Goal: Information Seeking & Learning: Check status

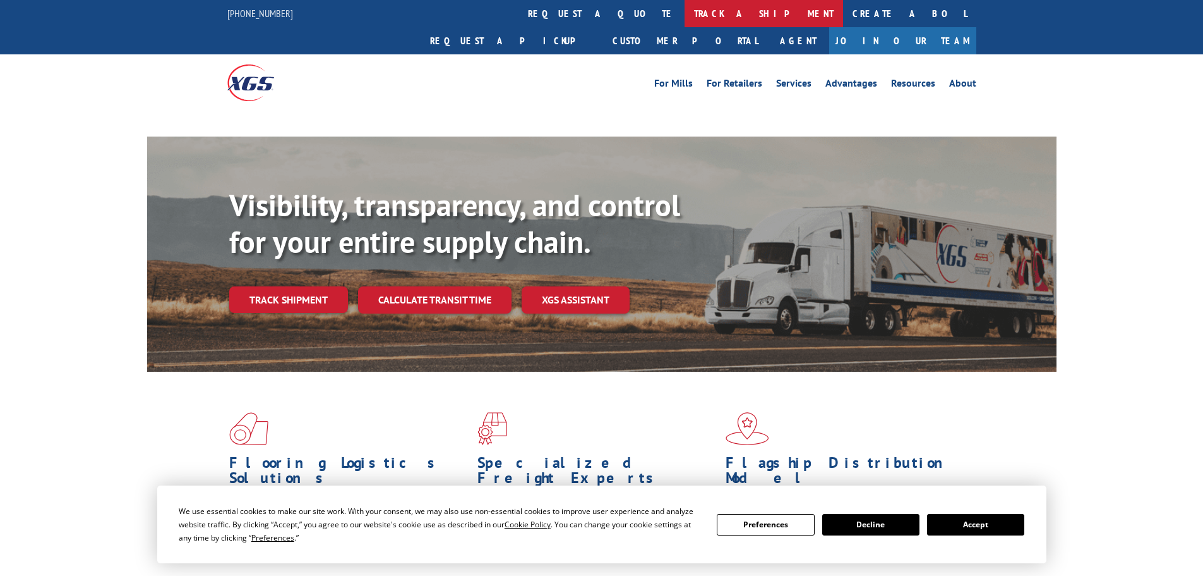
click at [550, 54] on div "For [PERSON_NAME] For Retailers Services Advantages Resources About For [PERSON…" at bounding box center [601, 82] width 749 height 56
click at [685, 15] on link "track a shipment" at bounding box center [764, 13] width 159 height 27
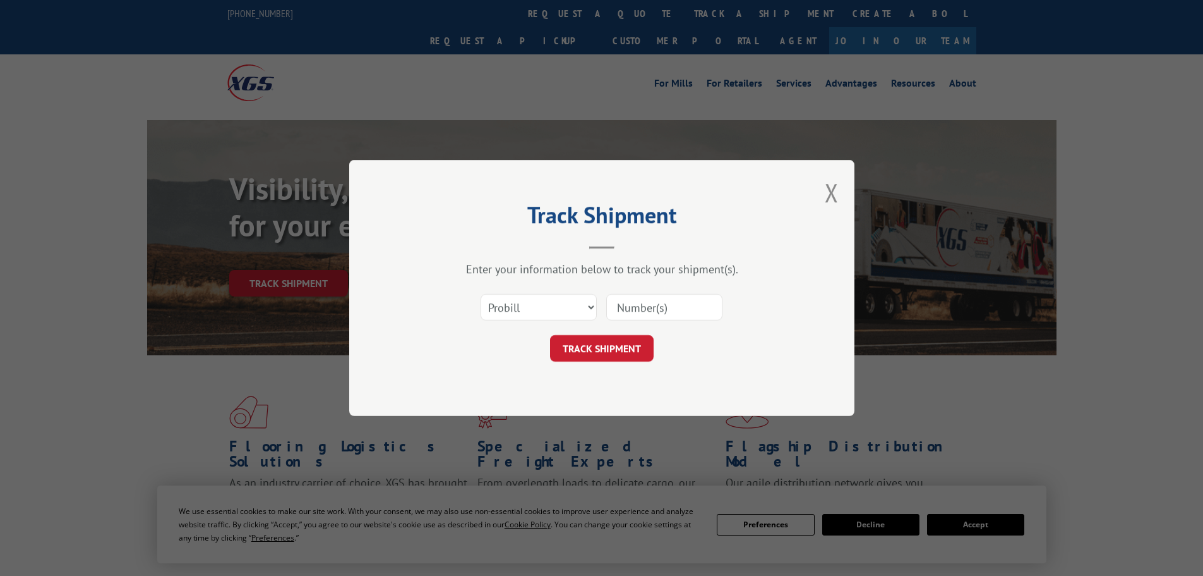
click at [654, 305] on input at bounding box center [664, 307] width 116 height 27
click at [603, 354] on button "TRACK SHIPMENT" at bounding box center [602, 348] width 104 height 27
click at [638, 311] on input at bounding box center [664, 307] width 116 height 27
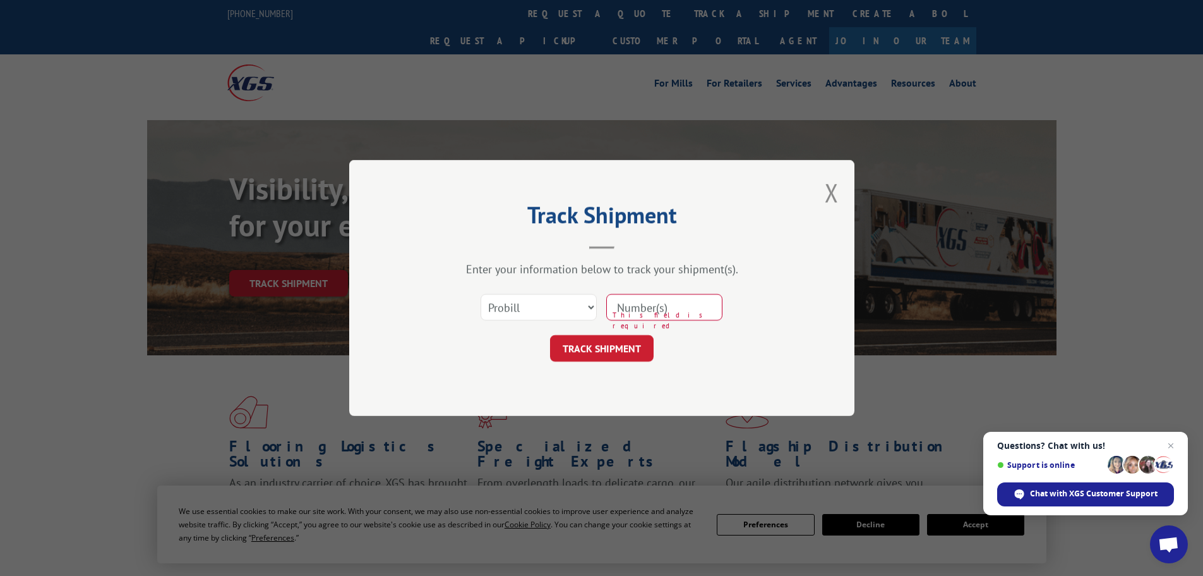
click at [625, 310] on input at bounding box center [664, 307] width 116 height 27
paste input "17620533"
type input "17620533"
click at [624, 349] on button "TRACK SHIPMENT" at bounding box center [602, 348] width 104 height 27
